Goal: Task Accomplishment & Management: Complete application form

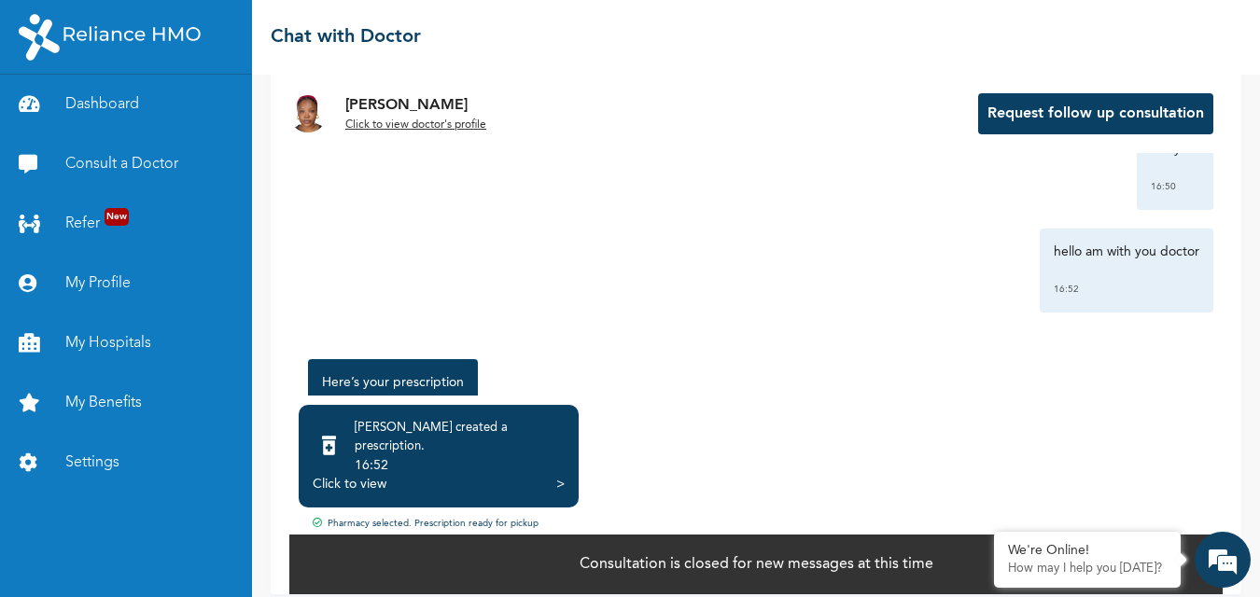
scroll to position [1878, 0]
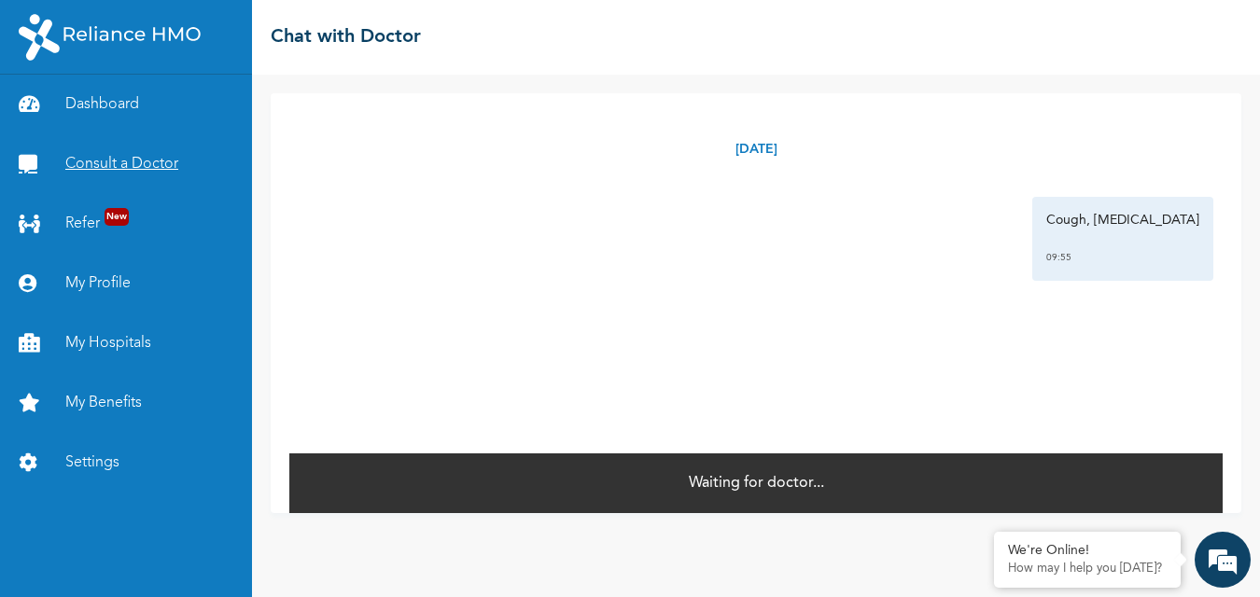
click at [154, 173] on link "Consult a Doctor" at bounding box center [126, 164] width 252 height 60
click at [156, 158] on link "Consult a Doctor" at bounding box center [126, 164] width 252 height 60
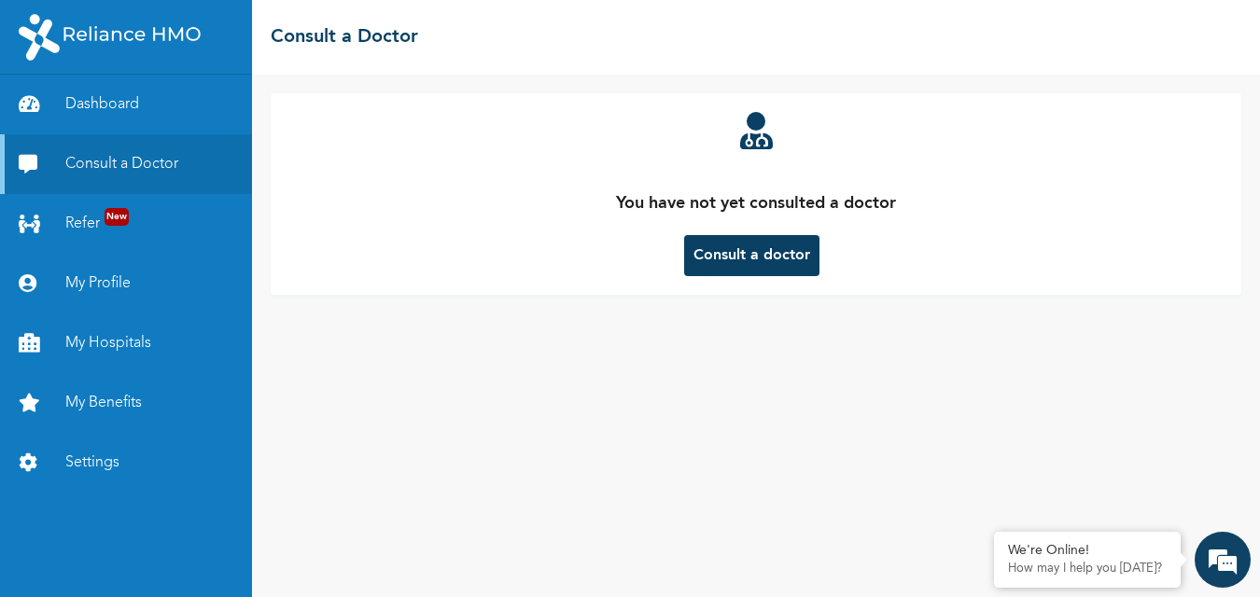
click at [731, 248] on button "Consult a doctor" at bounding box center [751, 255] width 135 height 41
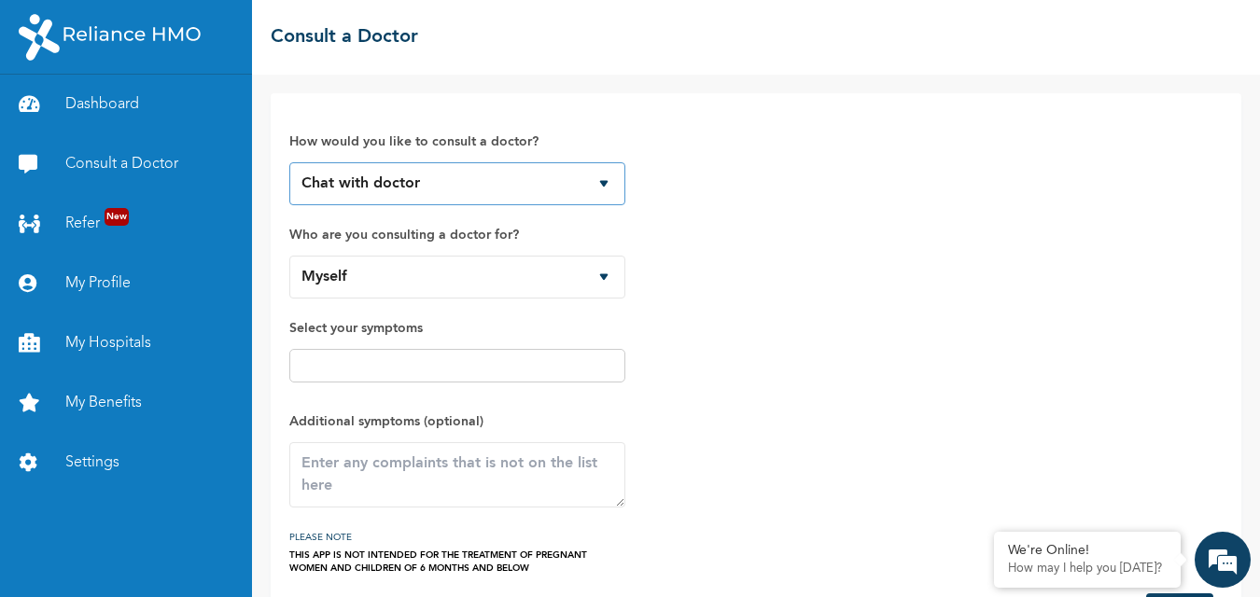
click at [588, 175] on select "Chat with doctor Phone Call" at bounding box center [457, 183] width 336 height 43
click at [289, 162] on select "Chat with doctor Phone Call" at bounding box center [457, 183] width 336 height 43
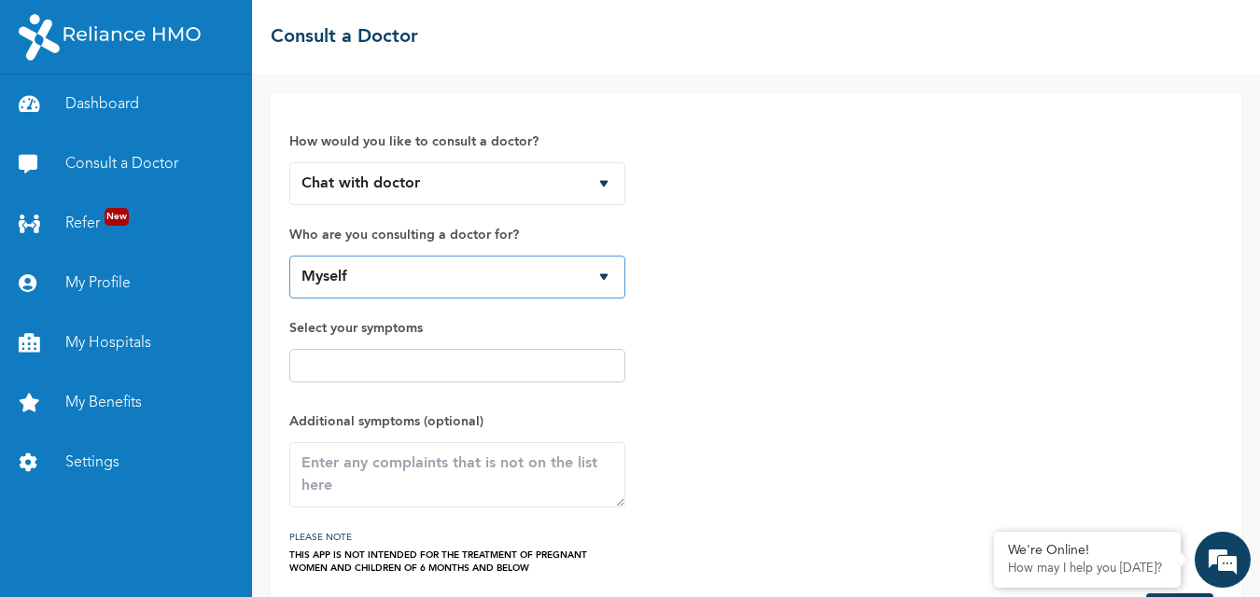
click at [575, 272] on select "Myself" at bounding box center [457, 277] width 336 height 43
select select "821603"
click at [289, 256] on select "Myself [PERSON_NAME]" at bounding box center [457, 277] width 336 height 43
click at [523, 342] on span "Select your symptoms" at bounding box center [457, 354] width 336 height 75
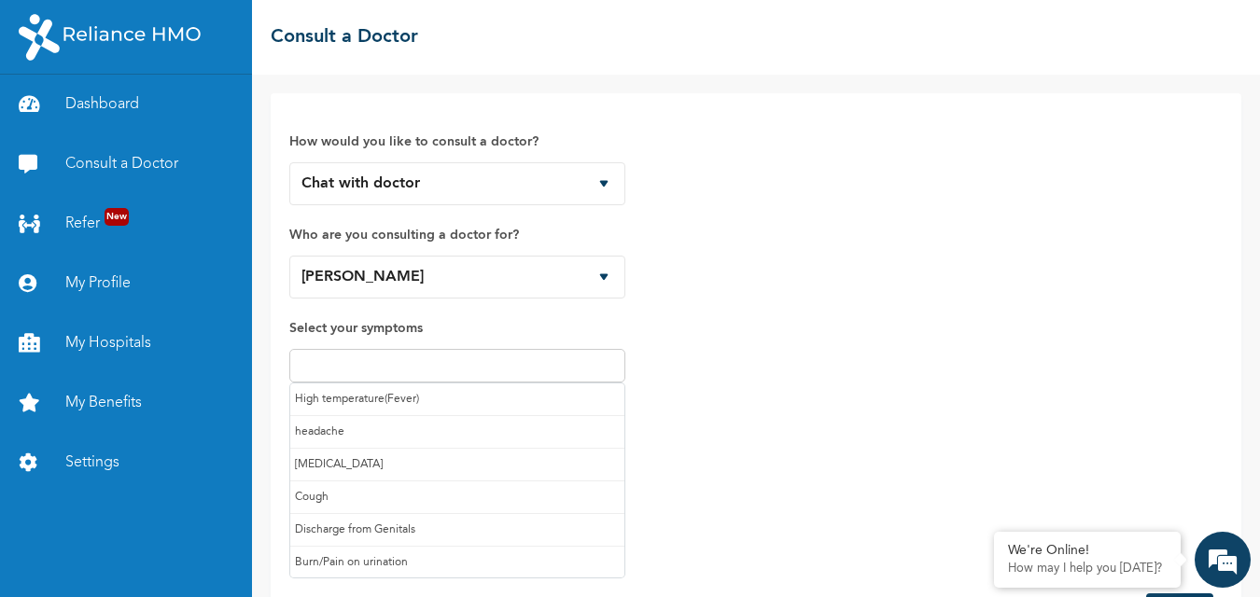
click at [508, 364] on input "text" at bounding box center [457, 366] width 325 height 22
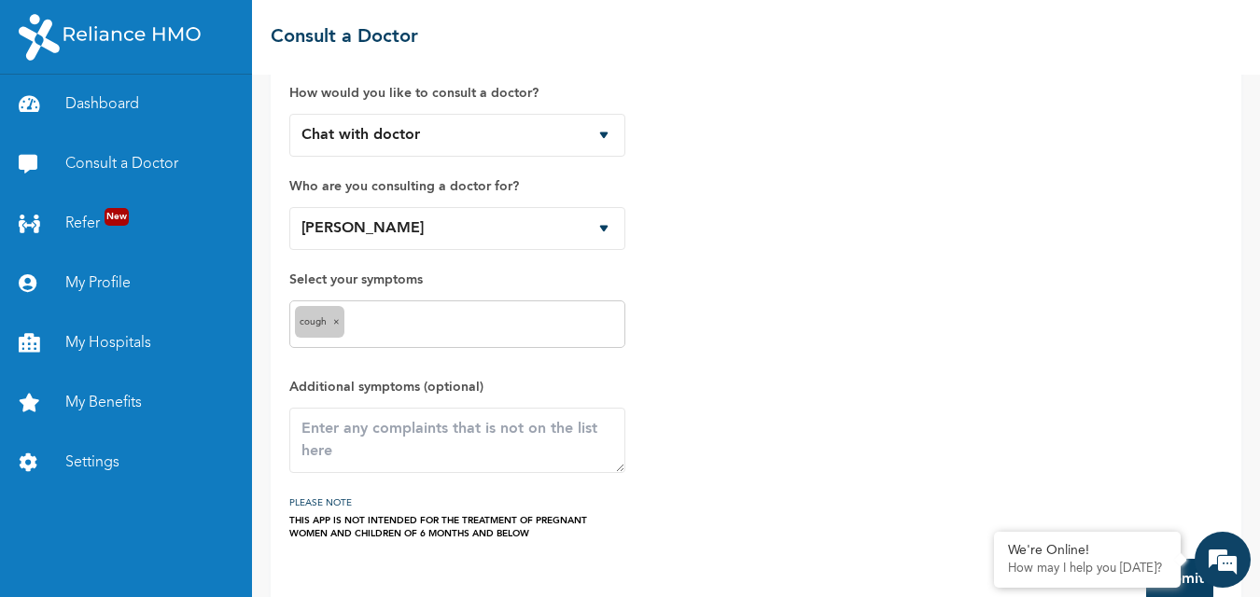
scroll to position [89, 0]
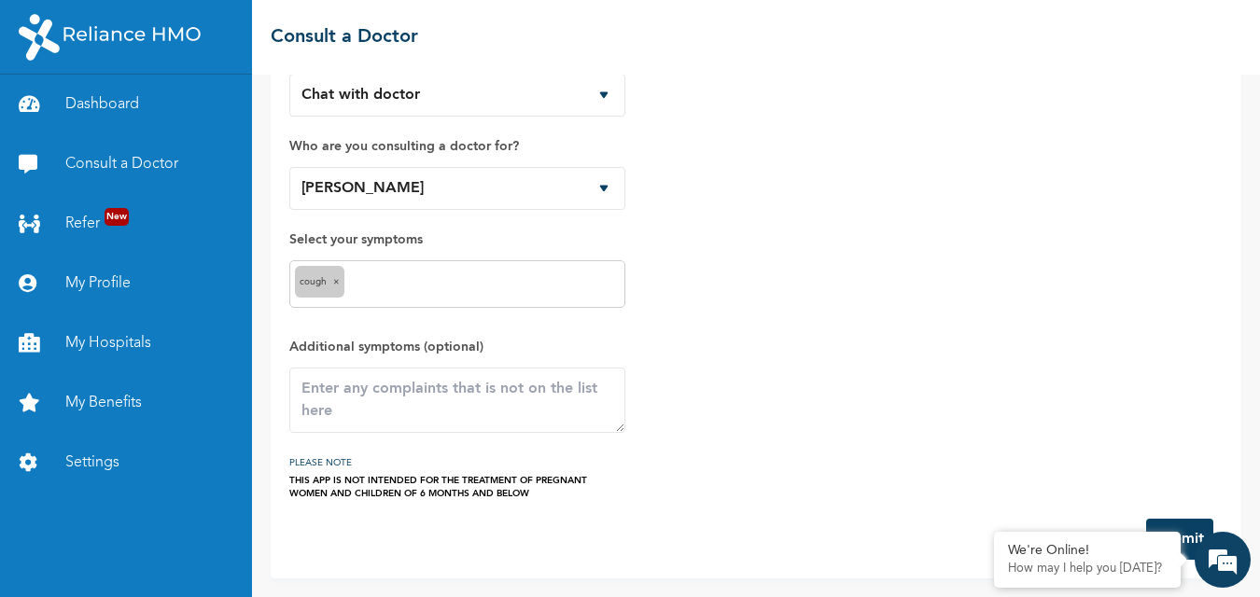
click at [493, 299] on div "Cough ×" at bounding box center [457, 284] width 336 height 48
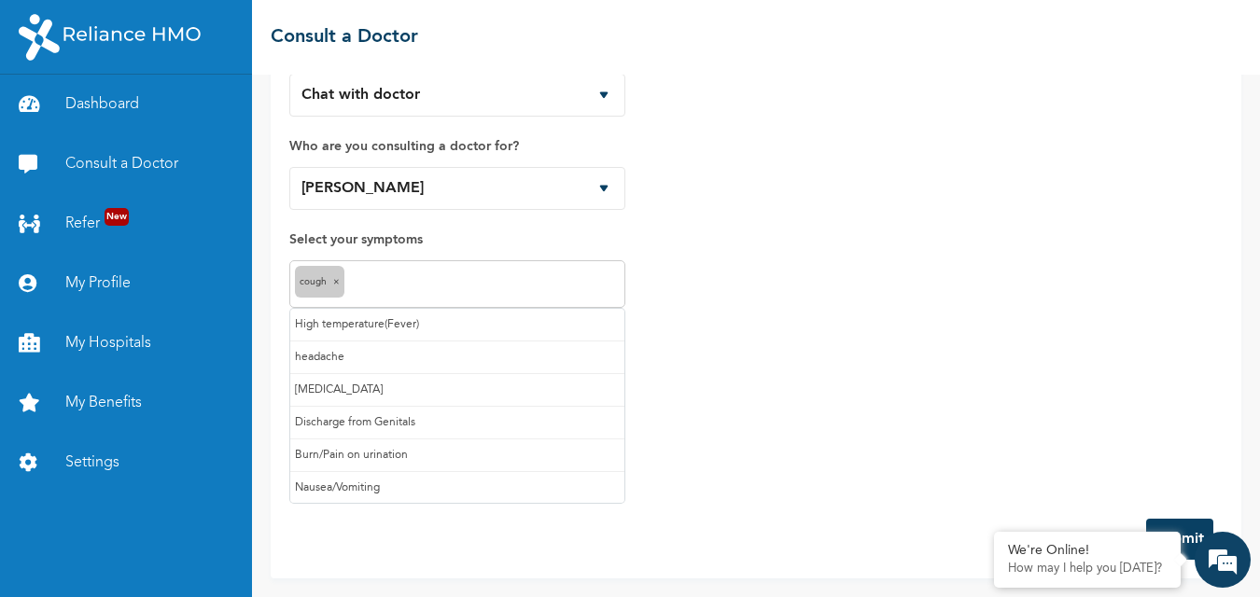
click at [505, 290] on input "text" at bounding box center [484, 285] width 271 height 22
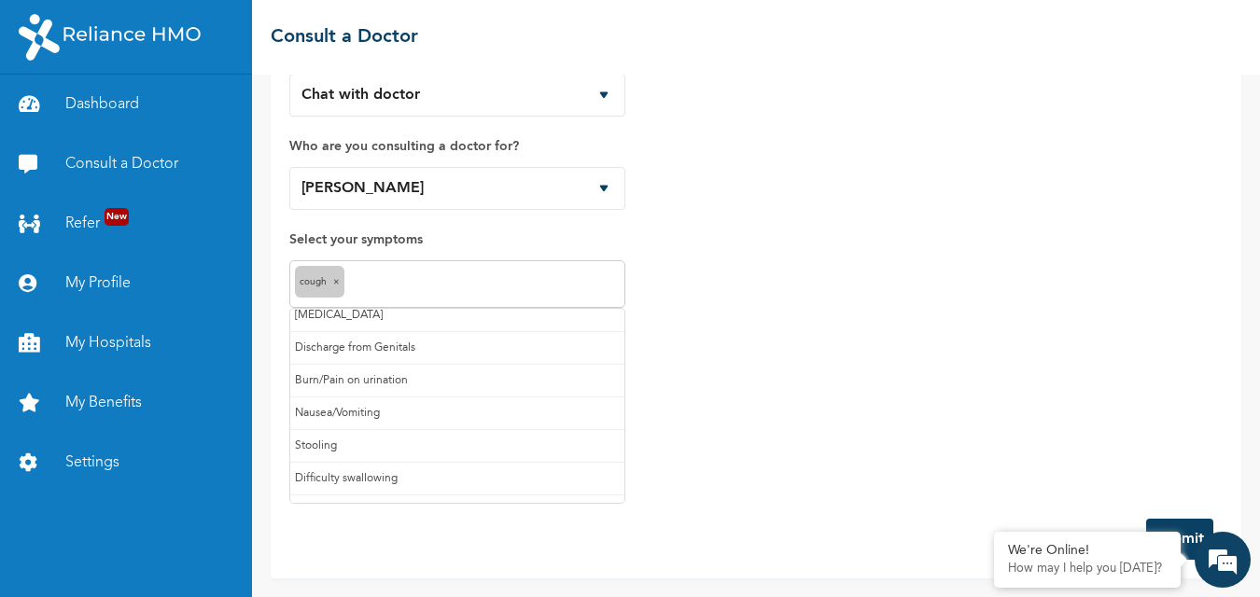
scroll to position [93, 0]
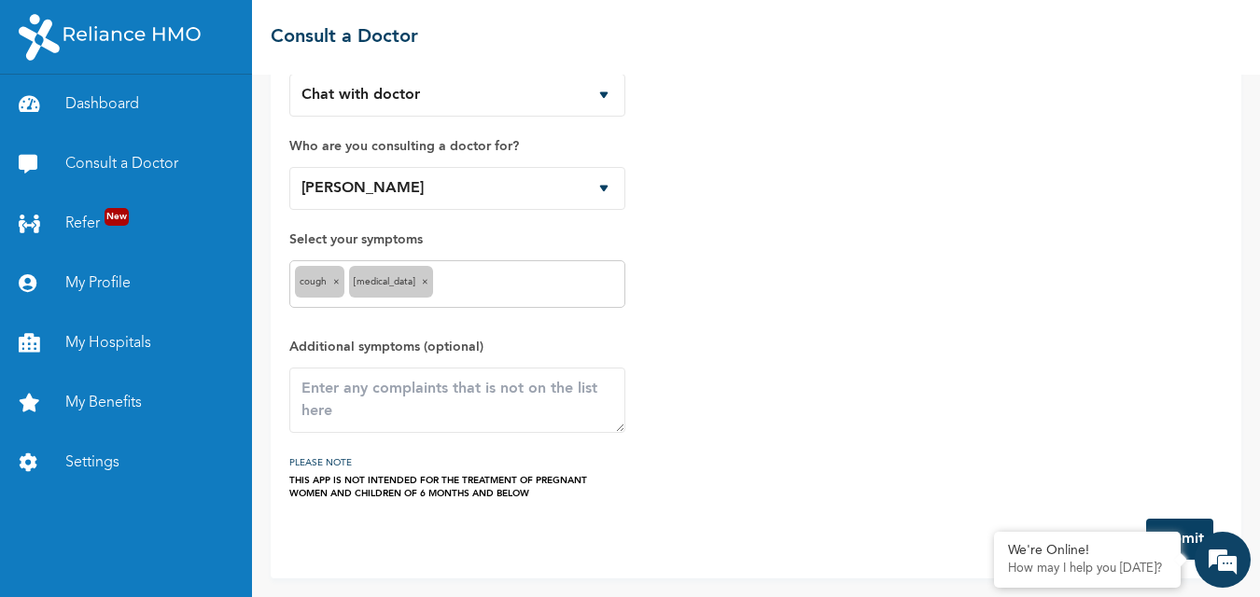
click at [1176, 528] on button "Submit" at bounding box center [1179, 539] width 67 height 41
